Goal: Task Accomplishment & Management: Complete application form

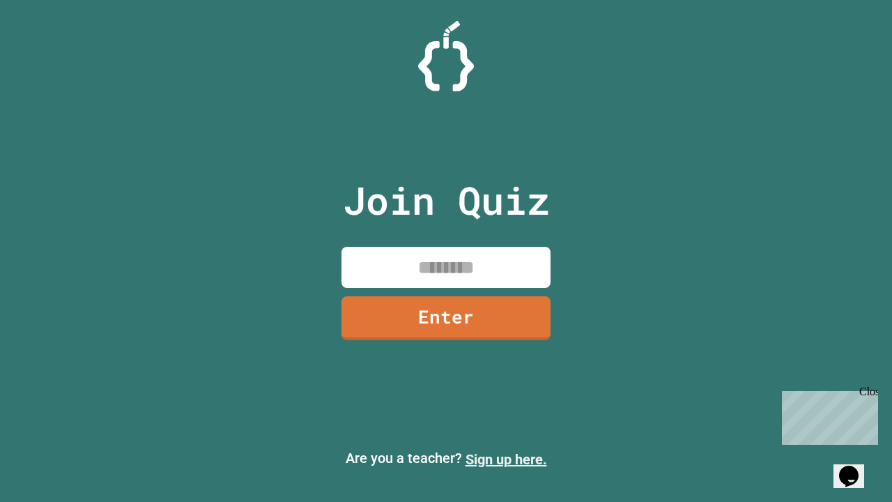
click at [506, 459] on link "Sign up here." at bounding box center [507, 459] width 82 height 17
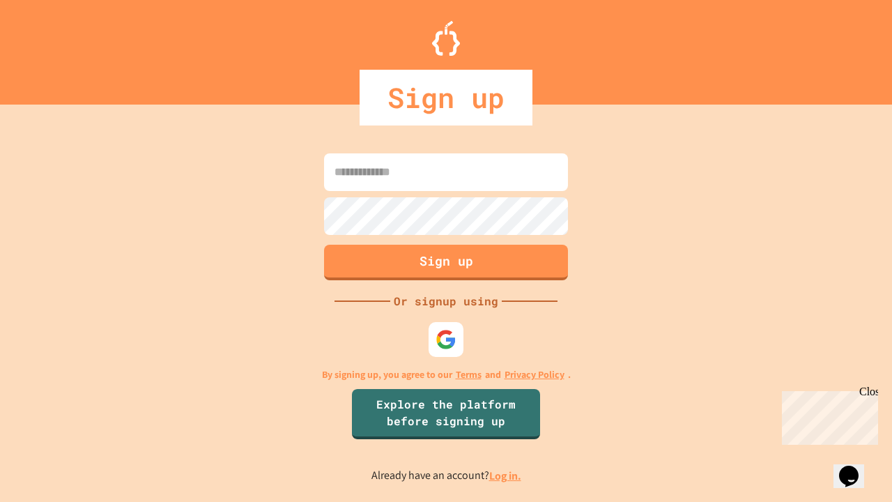
click at [506, 475] on link "Log in." at bounding box center [505, 475] width 32 height 15
